Goal: Task Accomplishment & Management: Complete application form

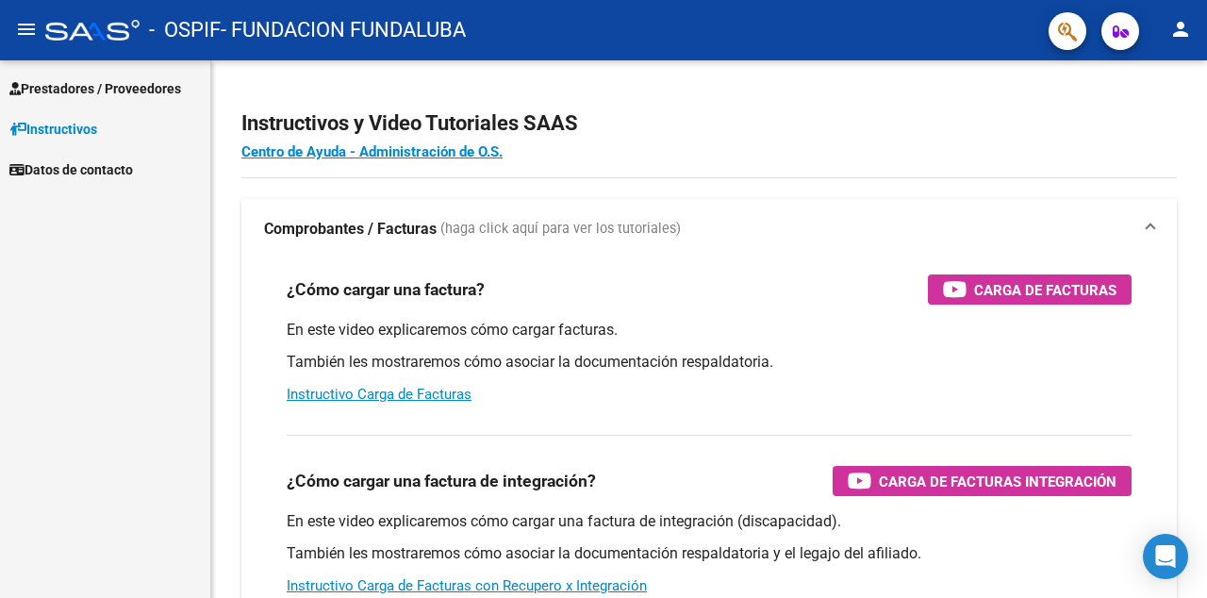
click at [127, 81] on span "Prestadores / Proveedores" at bounding box center [95, 88] width 172 height 21
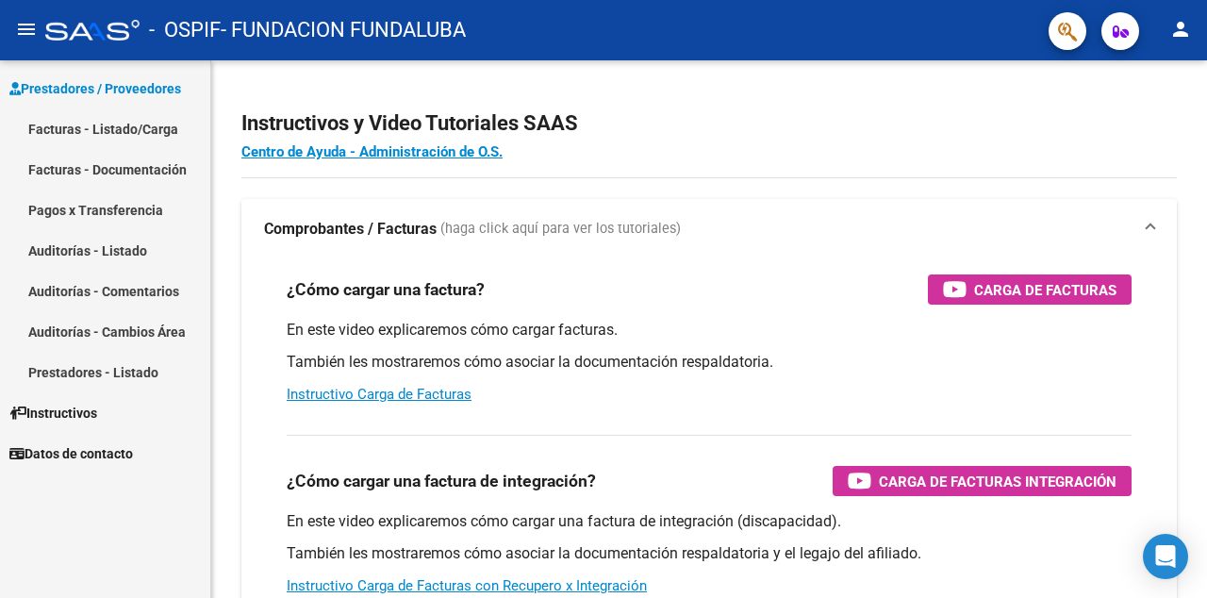
click at [125, 124] on link "Facturas - Listado/Carga" at bounding box center [105, 128] width 210 height 41
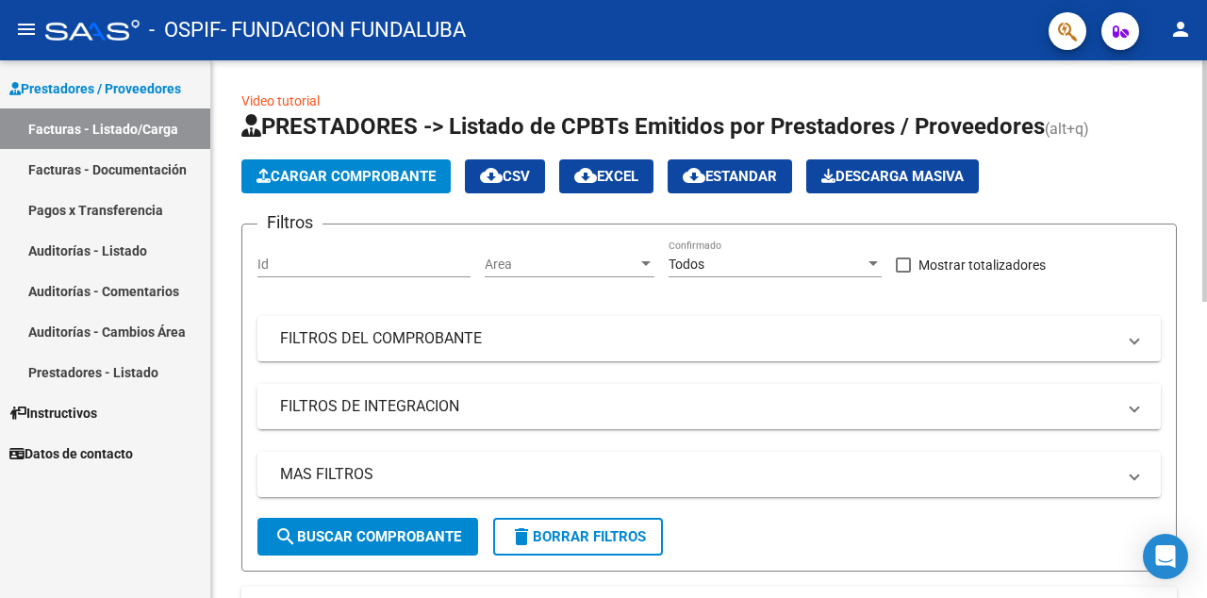
click at [306, 255] on div "Id" at bounding box center [364, 259] width 213 height 38
click at [288, 330] on mat-panel-title "FILTROS DEL COMPROBANTE" at bounding box center [698, 338] width 836 height 21
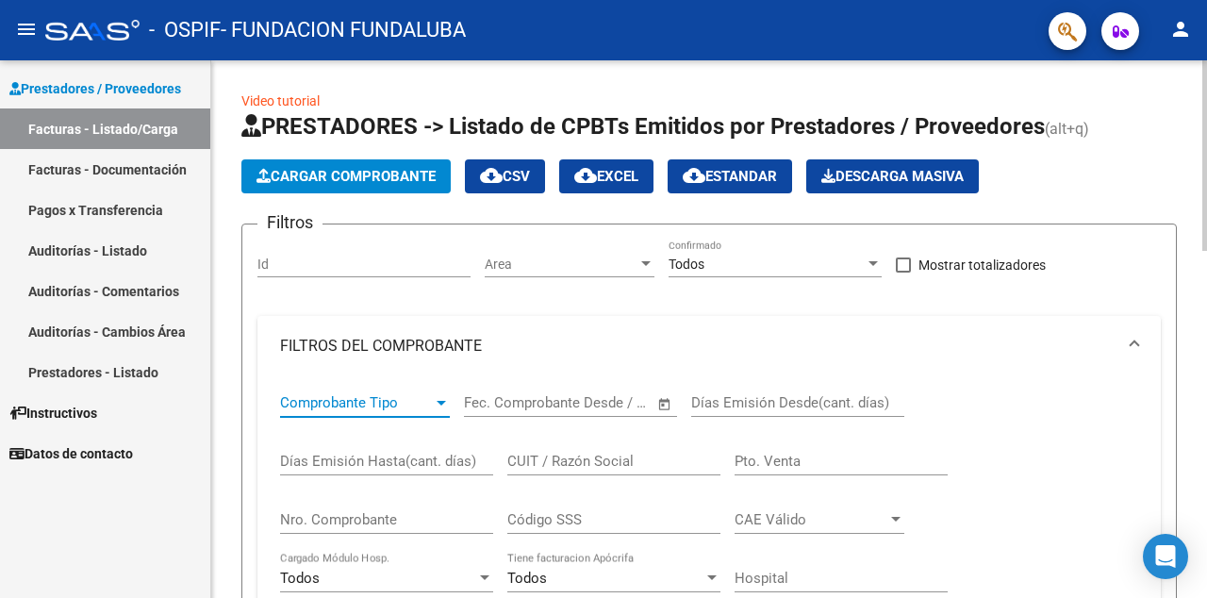
click at [341, 397] on span "Comprobante Tipo" at bounding box center [356, 402] width 153 height 17
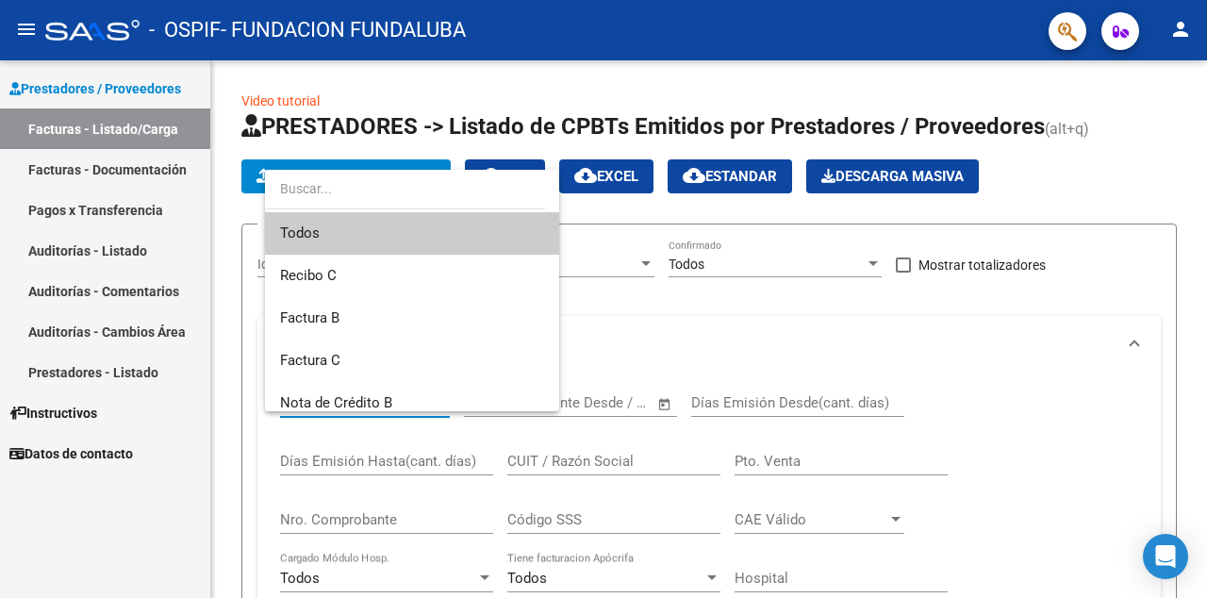
click at [356, 241] on span "Todos" at bounding box center [412, 233] width 264 height 42
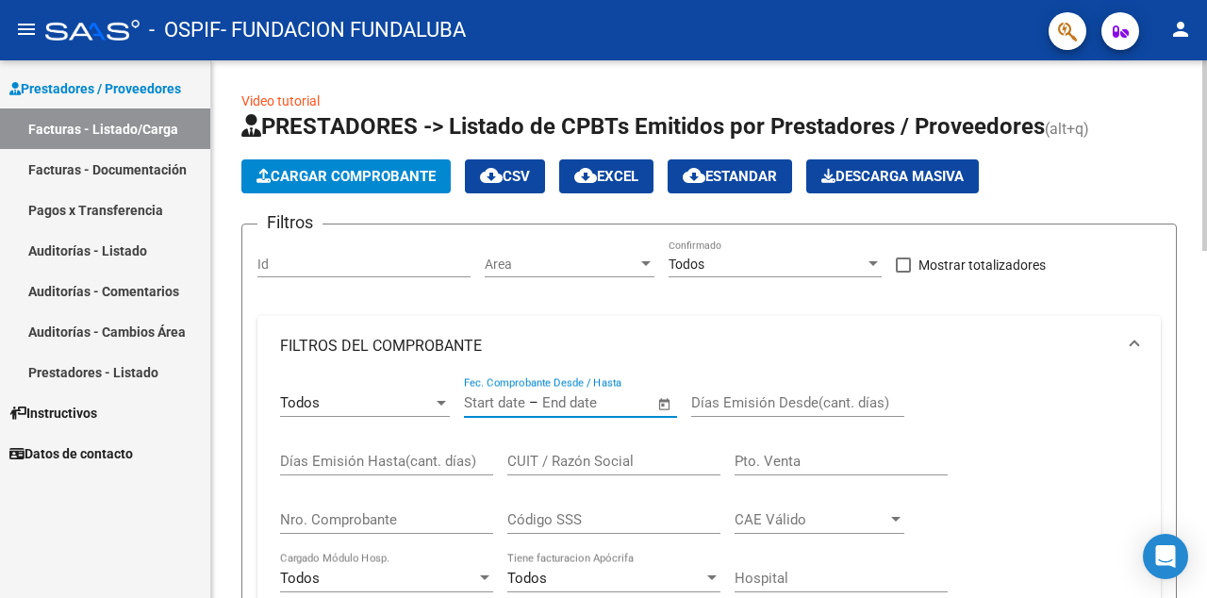
click at [507, 400] on input "text" at bounding box center [494, 402] width 61 height 17
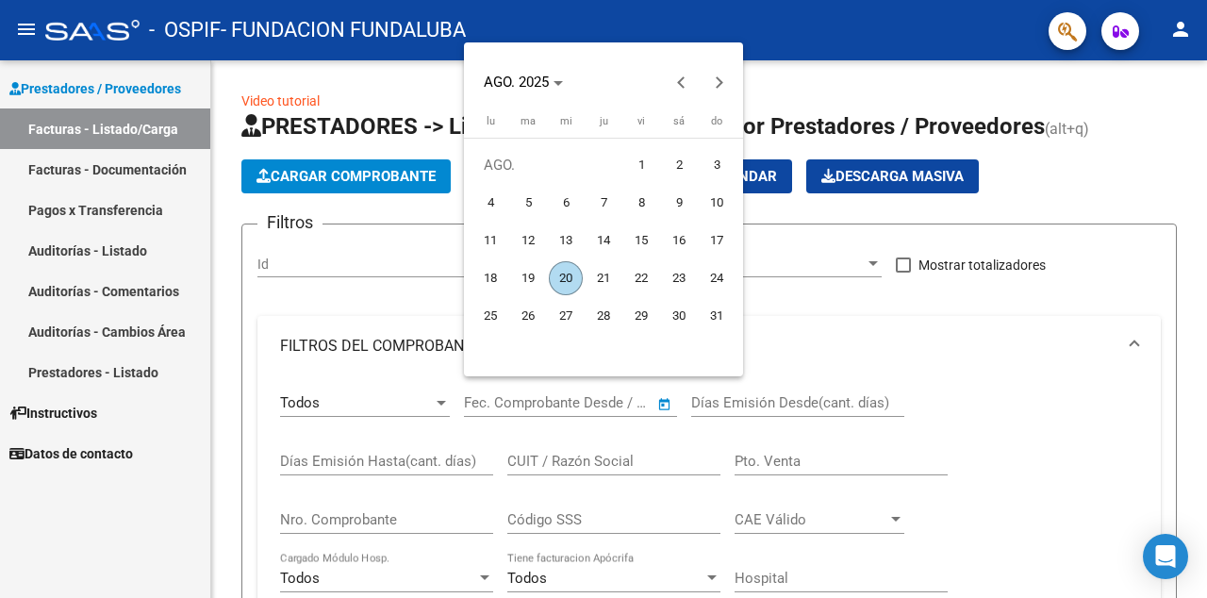
click at [647, 163] on span "1" at bounding box center [641, 165] width 34 height 34
type input "[DATE]"
click at [1078, 400] on div at bounding box center [603, 299] width 1207 height 598
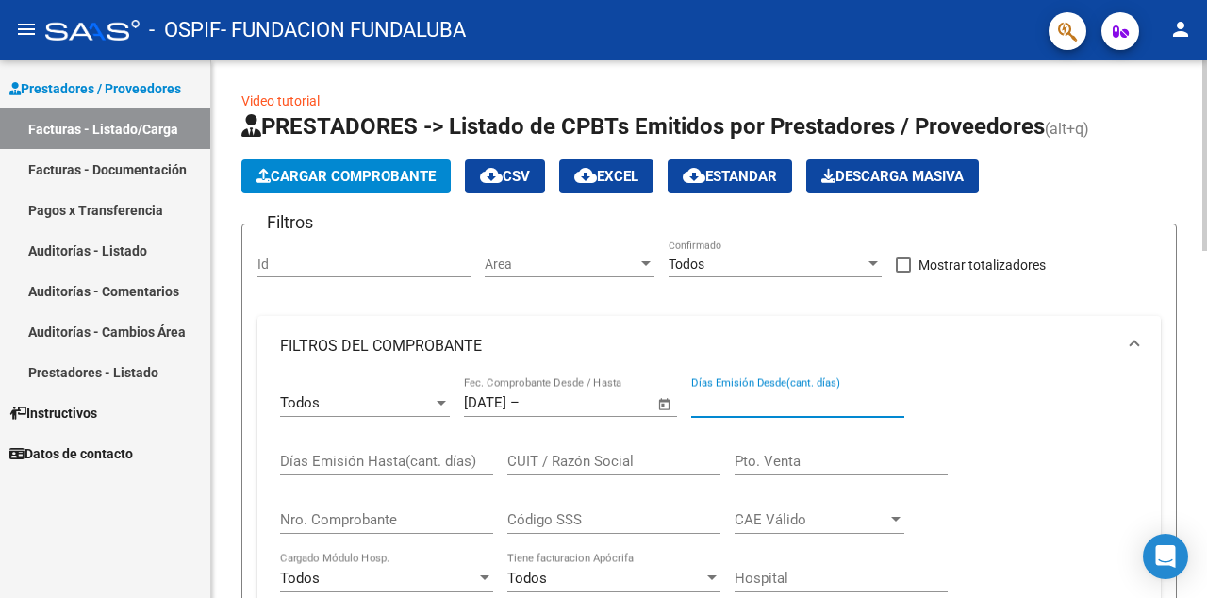
click at [755, 410] on input "Días Emisión Desde(cant. días)" at bounding box center [797, 402] width 213 height 17
type input "30"
click at [387, 458] on input "Días Emisión Hasta(cant. días)" at bounding box center [386, 461] width 213 height 17
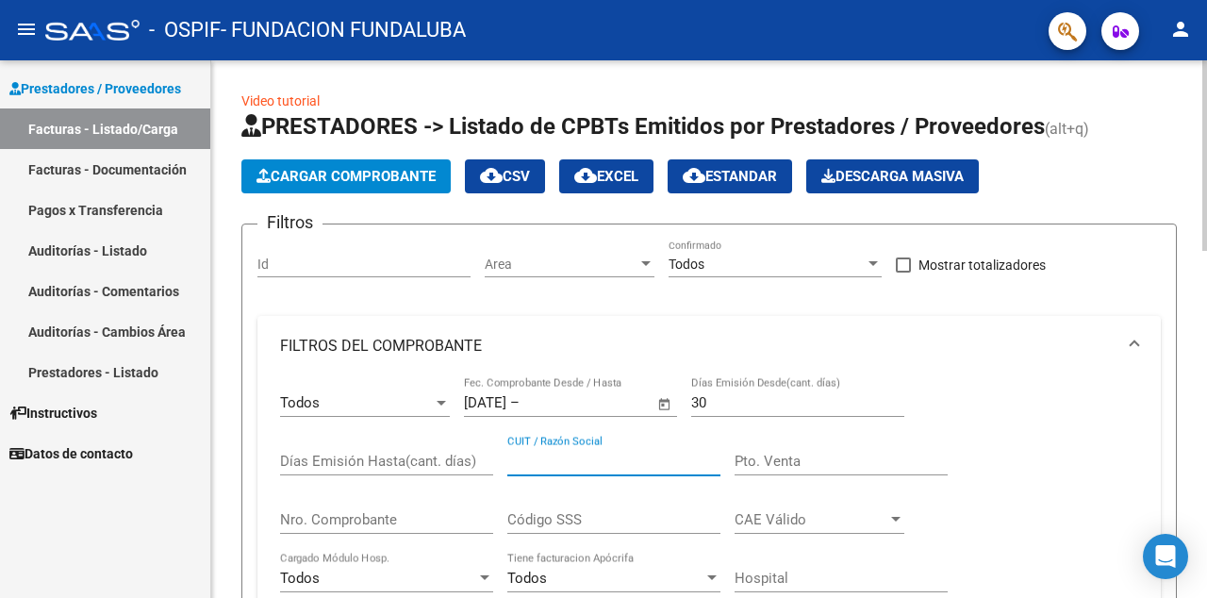
click at [555, 464] on input "CUIT / Razón Social" at bounding box center [613, 461] width 213 height 17
type input "30708116811"
click at [784, 457] on input "Pto. Venta" at bounding box center [841, 461] width 213 height 17
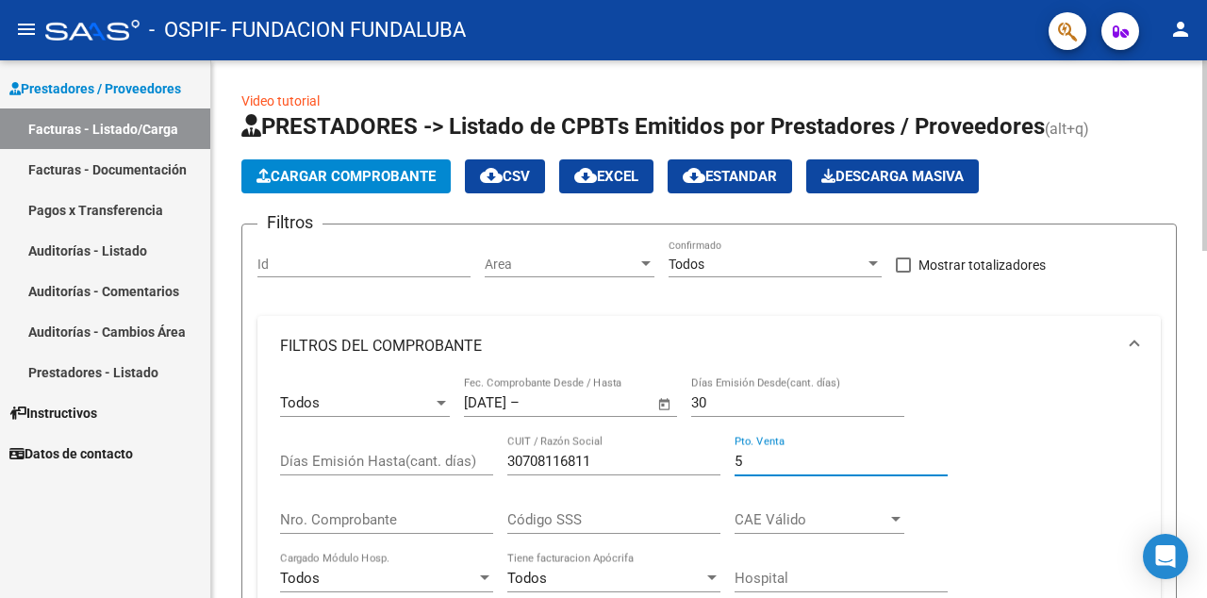
type input "4"
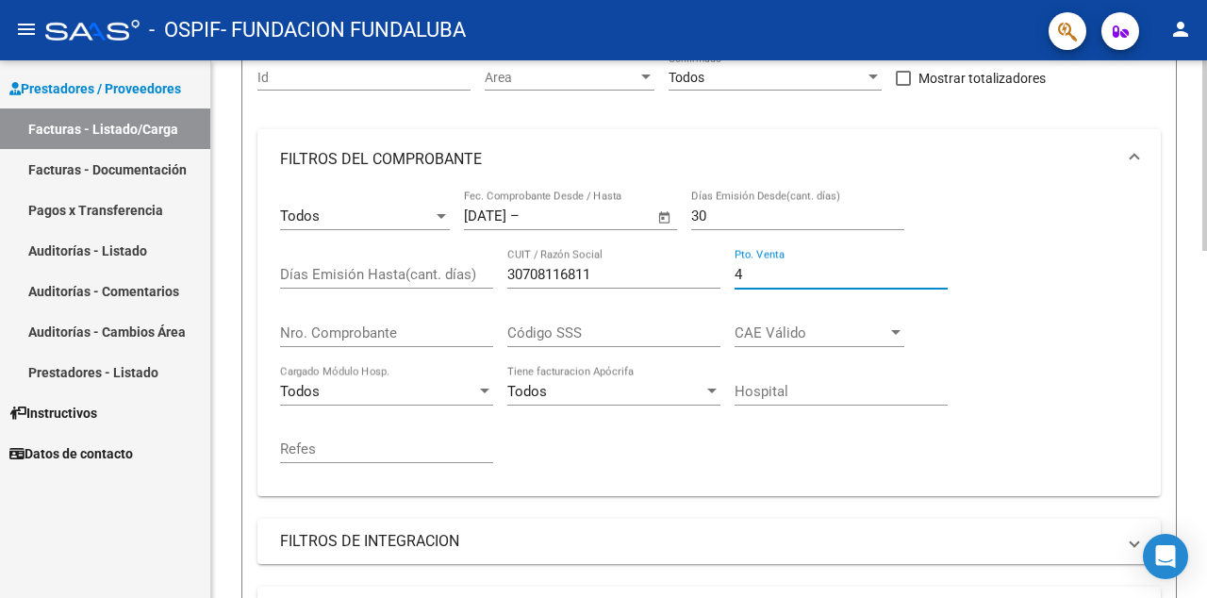
scroll to position [189, 0]
type input "5"
click at [368, 335] on input "Nro. Comprobante" at bounding box center [386, 331] width 213 height 17
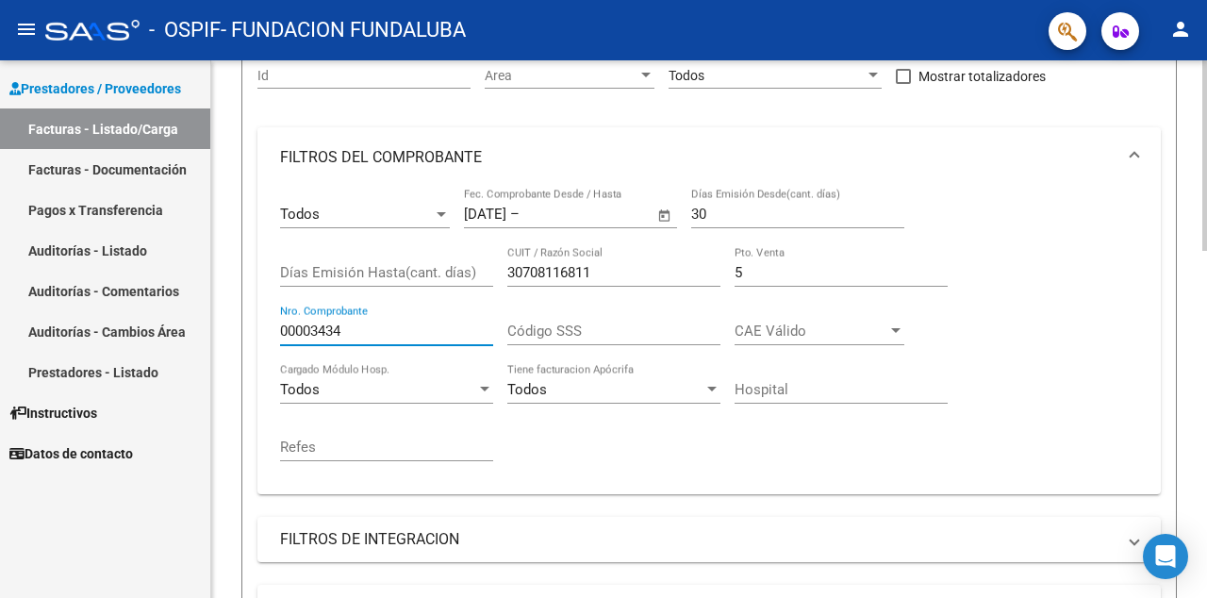
type input "00003434"
click at [558, 341] on div "Código SSS" at bounding box center [613, 325] width 213 height 41
type input "1120000"
click at [774, 328] on span "CAE Válido" at bounding box center [811, 331] width 153 height 17
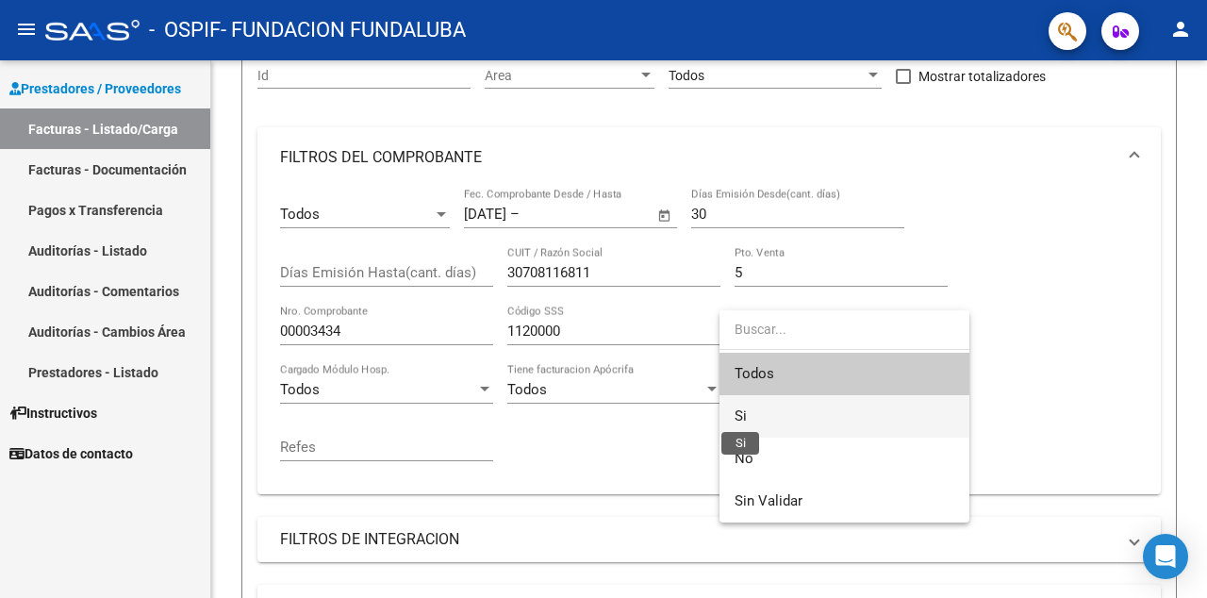
click at [739, 415] on span "Si" at bounding box center [741, 415] width 12 height 17
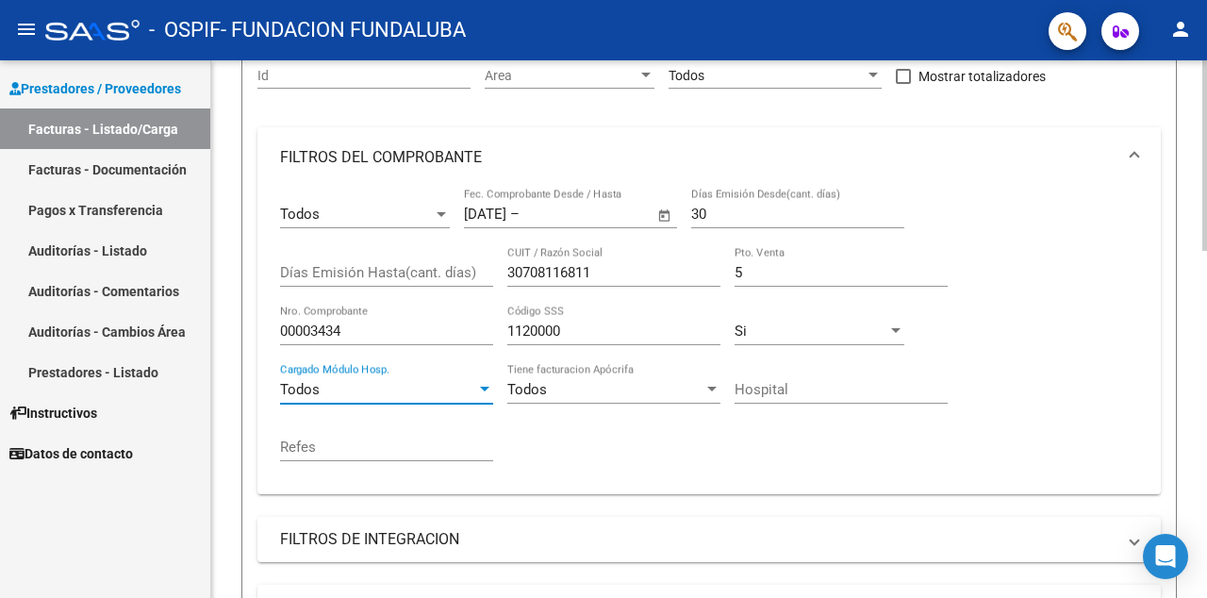
click at [328, 392] on div "Todos" at bounding box center [378, 389] width 196 height 17
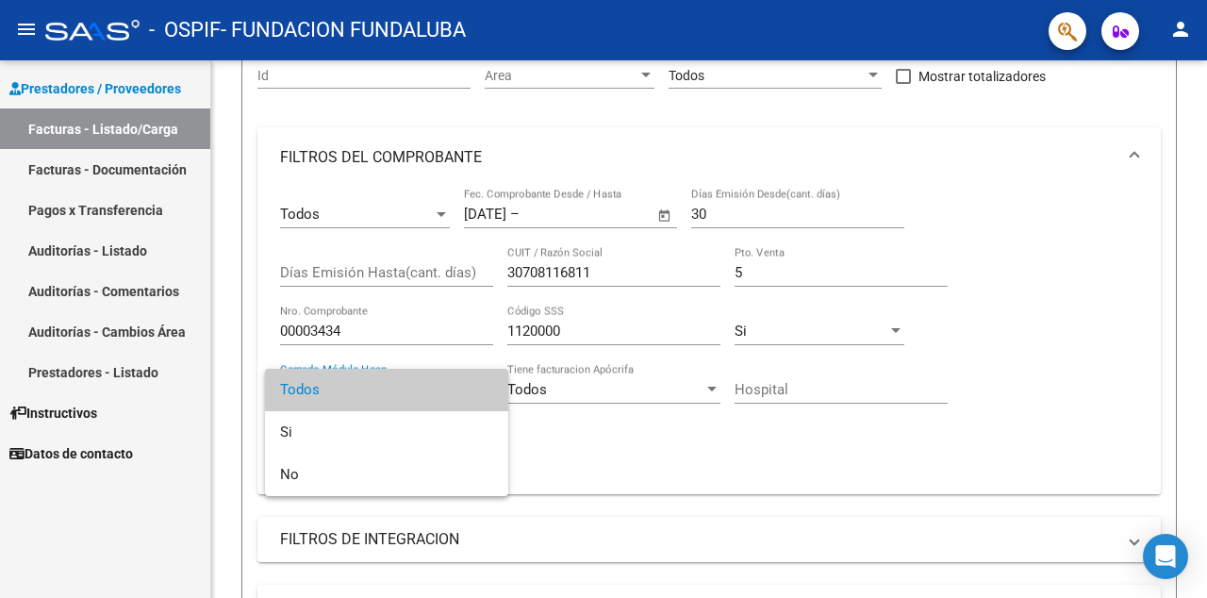
click at [397, 353] on div at bounding box center [603, 299] width 1207 height 598
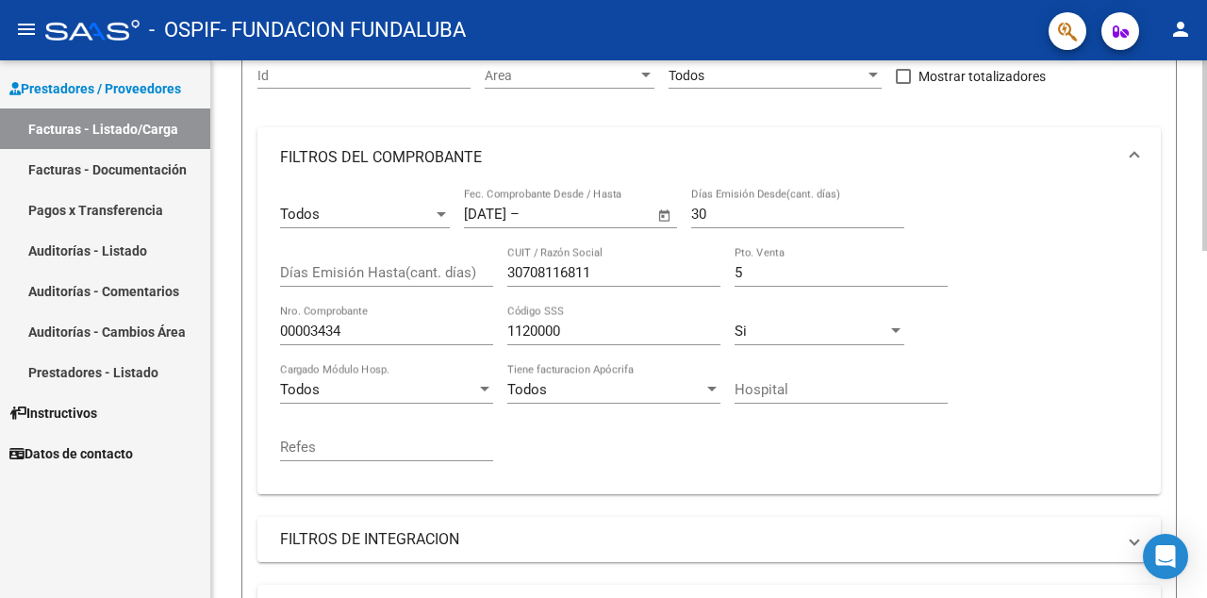
click at [343, 397] on div "Todos" at bounding box center [378, 389] width 196 height 17
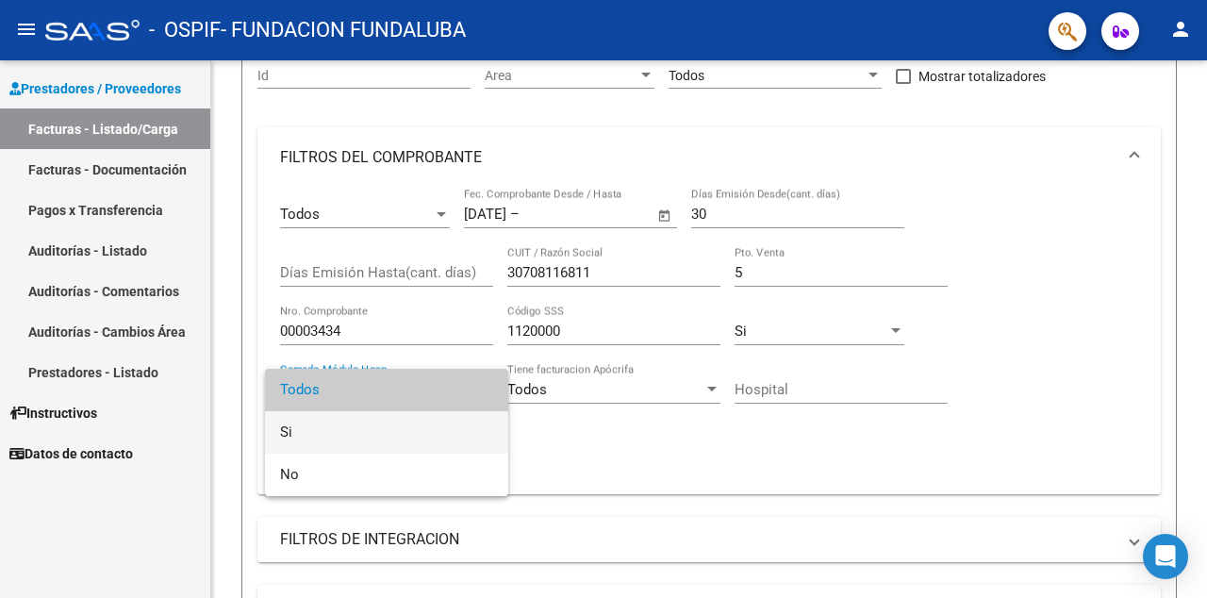
click at [305, 441] on span "Si" at bounding box center [386, 432] width 213 height 42
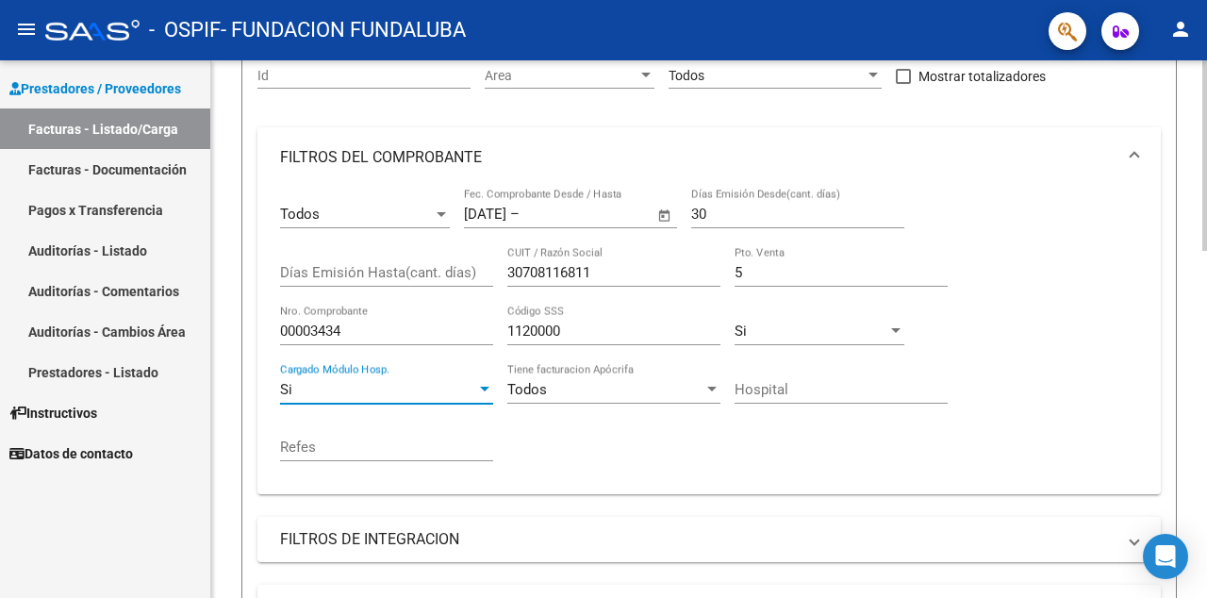
click at [535, 386] on span "Todos" at bounding box center [527, 389] width 40 height 17
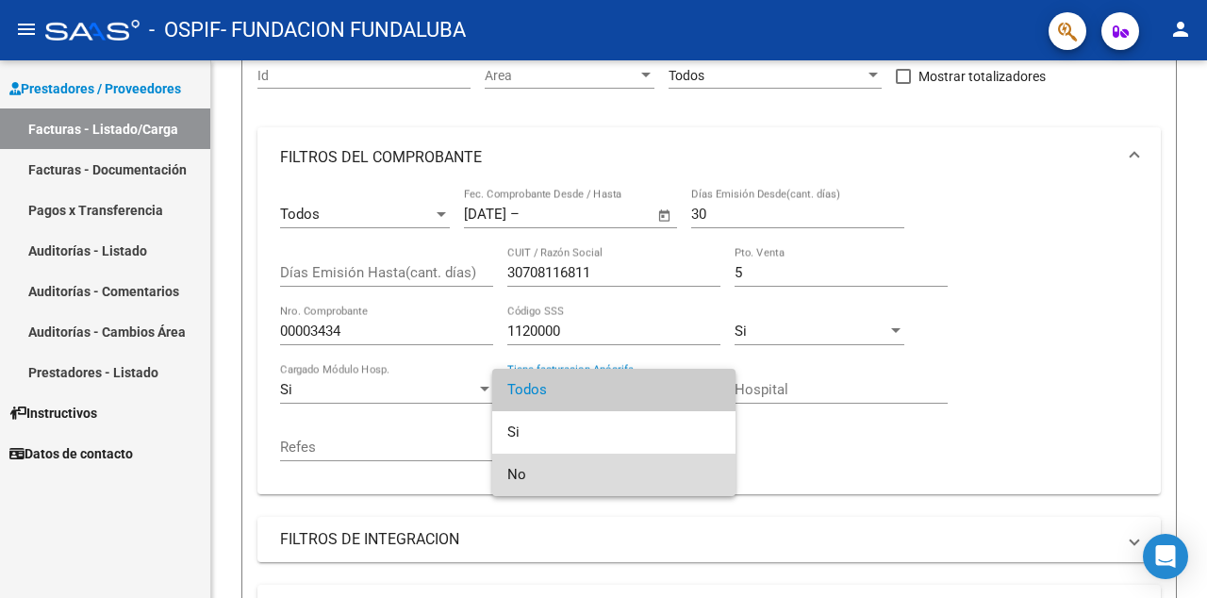
click at [514, 472] on span "No" at bounding box center [613, 475] width 213 height 42
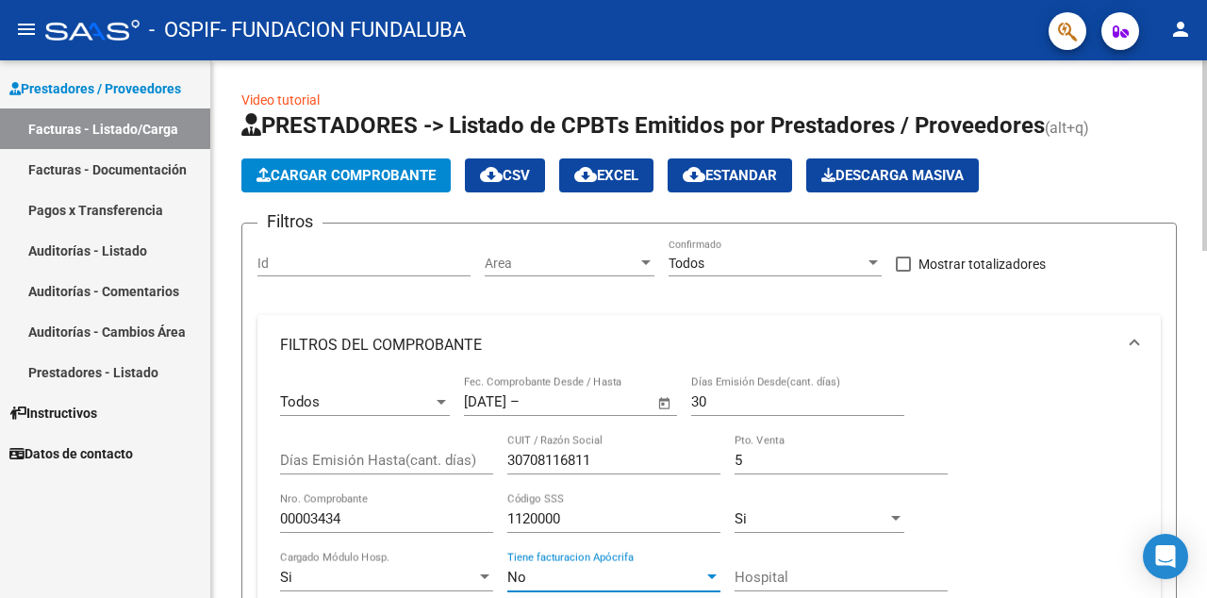
scroll to position [0, 0]
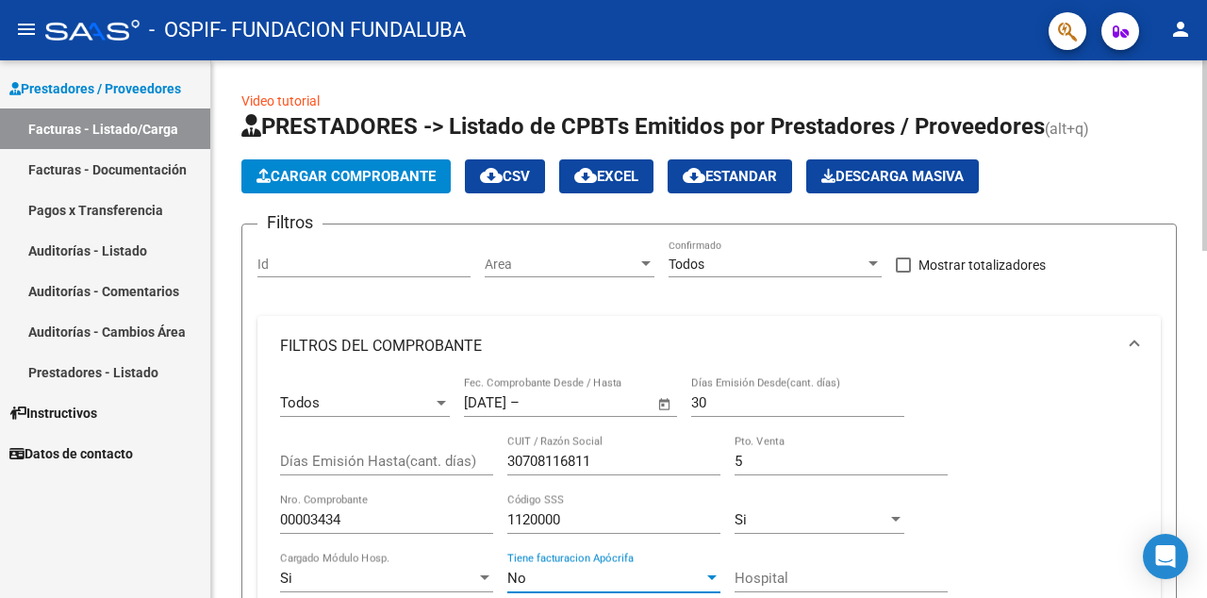
click at [387, 177] on span "Cargar Comprobante" at bounding box center [346, 176] width 179 height 17
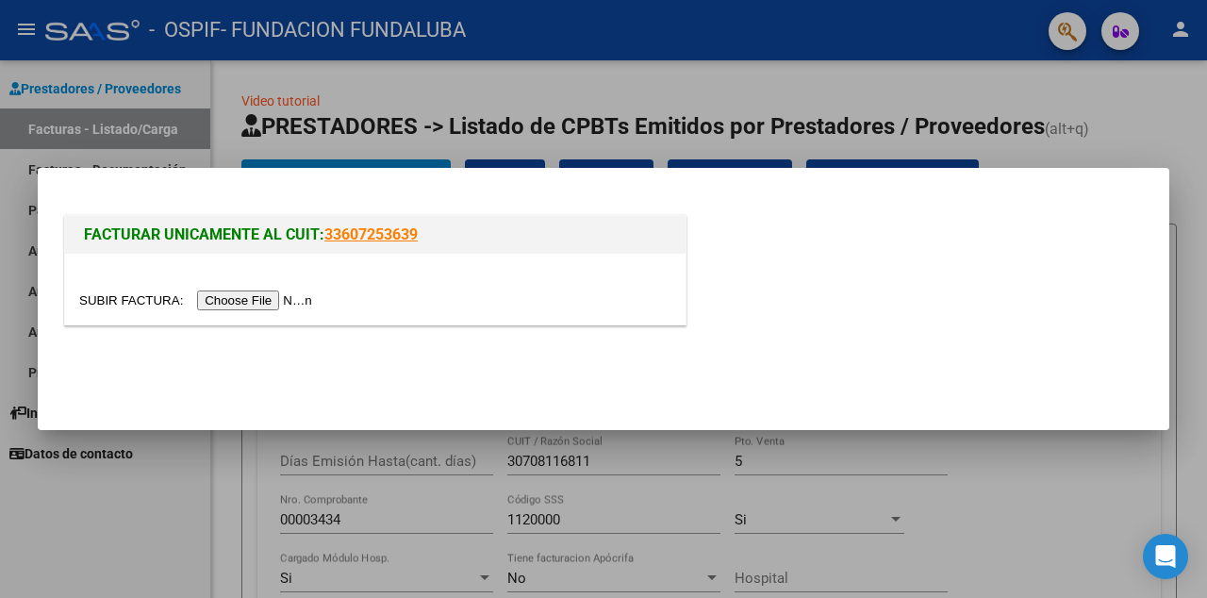
click at [276, 302] on input "file" at bounding box center [198, 301] width 239 height 20
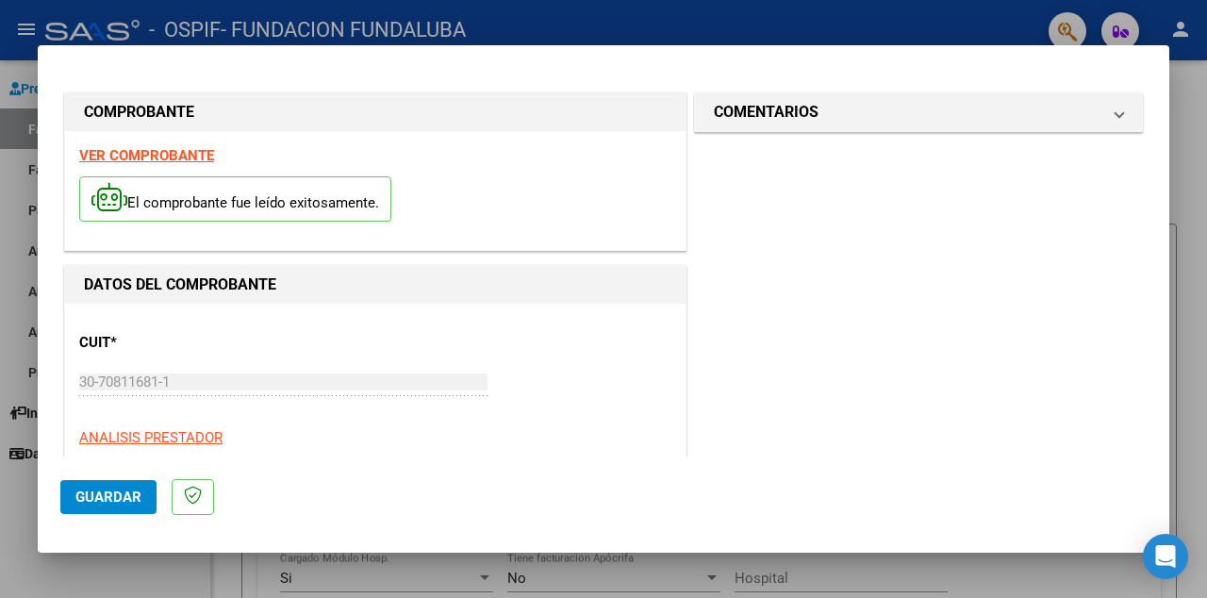
click at [96, 497] on span "Guardar" at bounding box center [108, 497] width 66 height 17
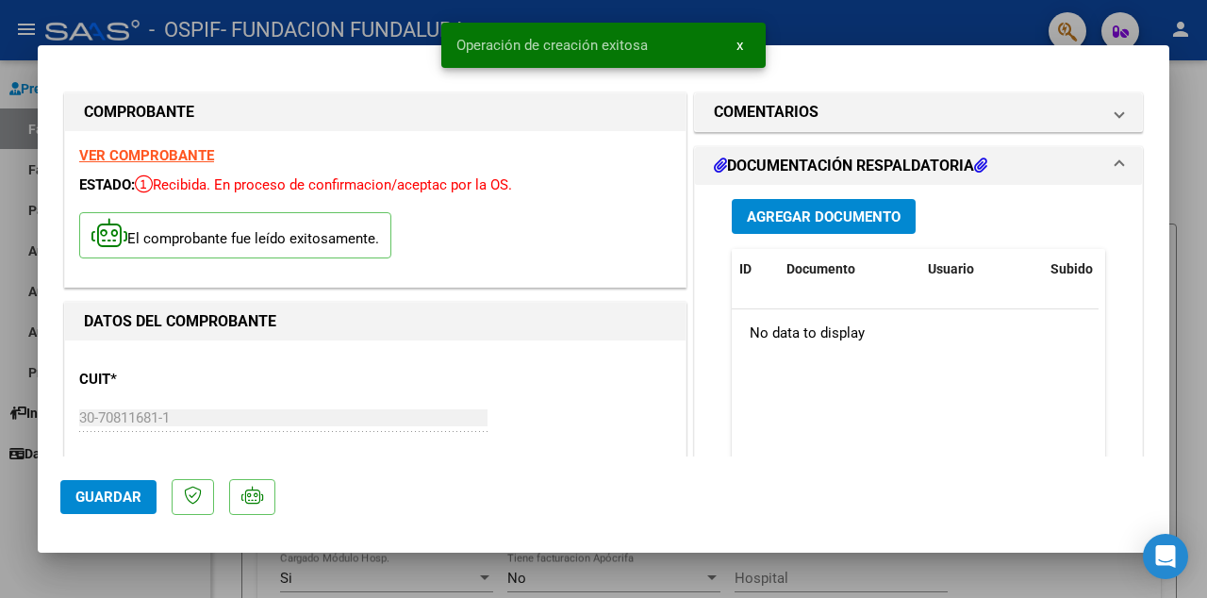
click at [96, 497] on span "Guardar" at bounding box center [108, 497] width 66 height 17
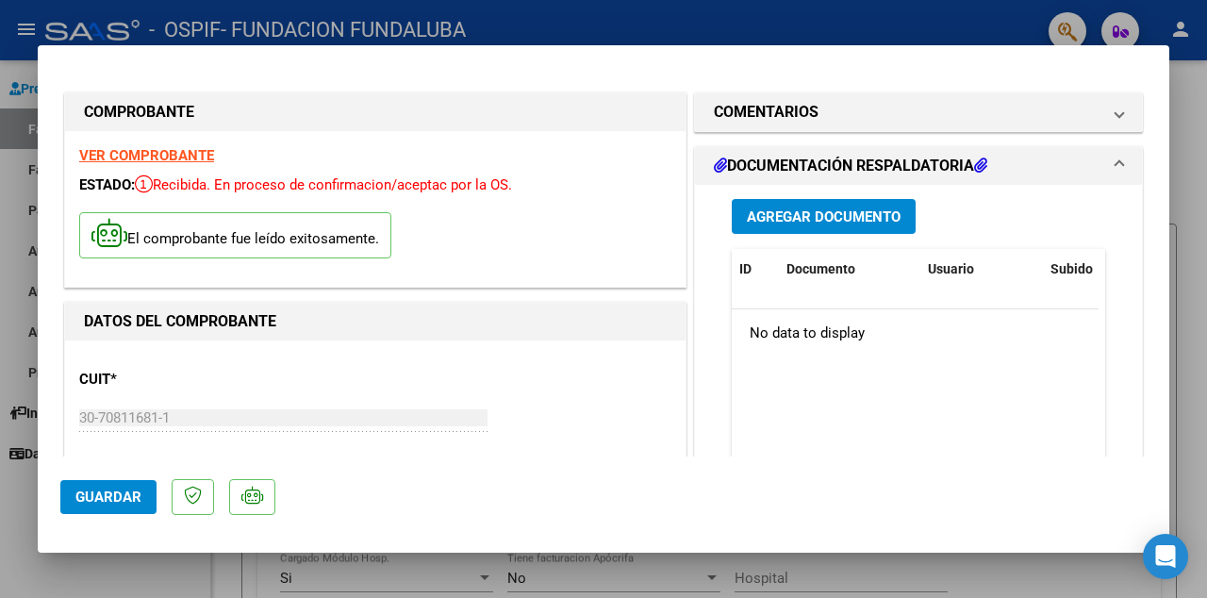
click at [1205, 409] on div at bounding box center [603, 299] width 1207 height 598
